Goal: Find specific page/section: Find specific page/section

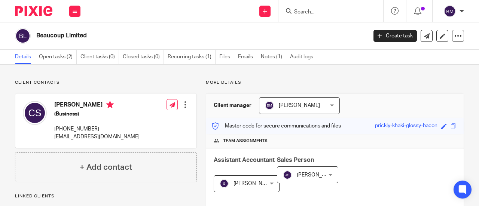
click at [305, 5] on div at bounding box center [330, 11] width 105 height 22
click at [306, 10] on input "Search" at bounding box center [326, 12] width 67 height 7
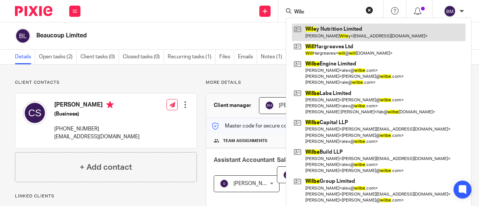
type input "Wile"
click at [333, 32] on link at bounding box center [379, 32] width 174 height 17
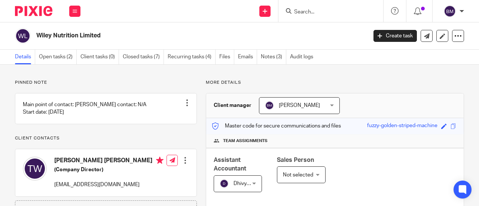
click at [327, 15] on input "Search" at bounding box center [326, 12] width 67 height 7
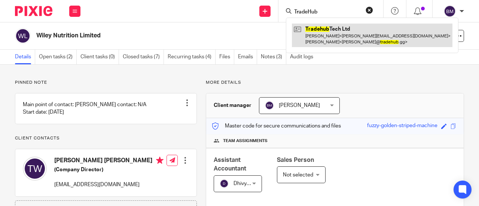
type input "TradeHub"
click at [332, 34] on link at bounding box center [372, 35] width 161 height 23
